Goal: Task Accomplishment & Management: Complete application form

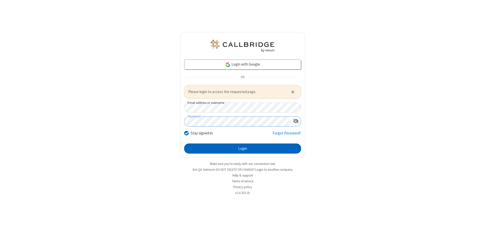
click at [243, 149] on button "Login" at bounding box center [242, 149] width 117 height 10
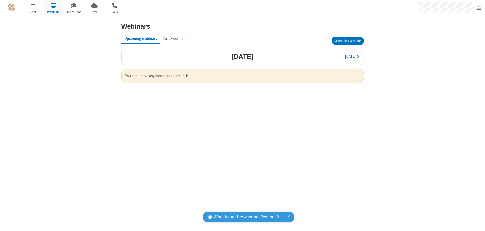
click at [348, 41] on button "Schedule a Webinar" at bounding box center [348, 41] width 32 height 9
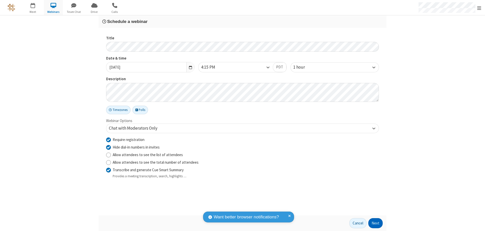
click at [376, 224] on button "Next" at bounding box center [375, 224] width 14 height 10
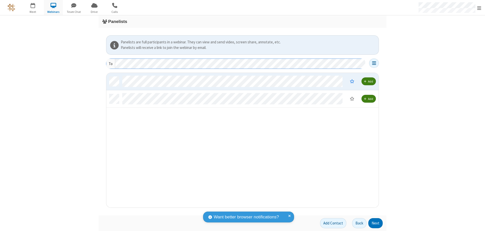
scroll to position [131, 269]
click at [376, 224] on button "Next" at bounding box center [375, 224] width 14 height 10
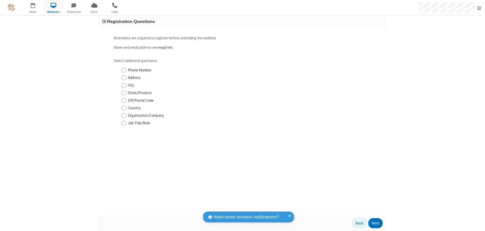
click at [124, 70] on input "Phone Number" at bounding box center [123, 70] width 5 height 5
checkbox input "true"
click at [376, 224] on button "Next" at bounding box center [375, 224] width 14 height 10
